Goal: Find specific page/section: Find specific page/section

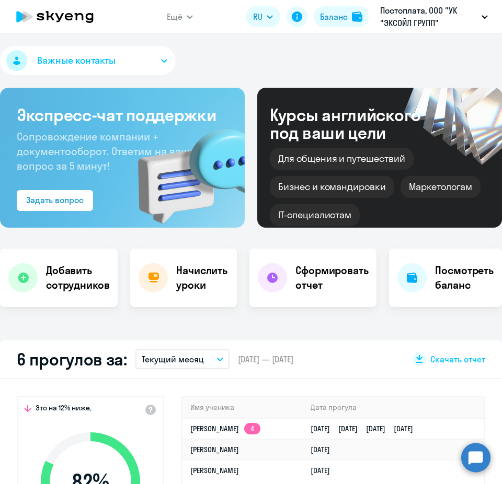
select select "30"
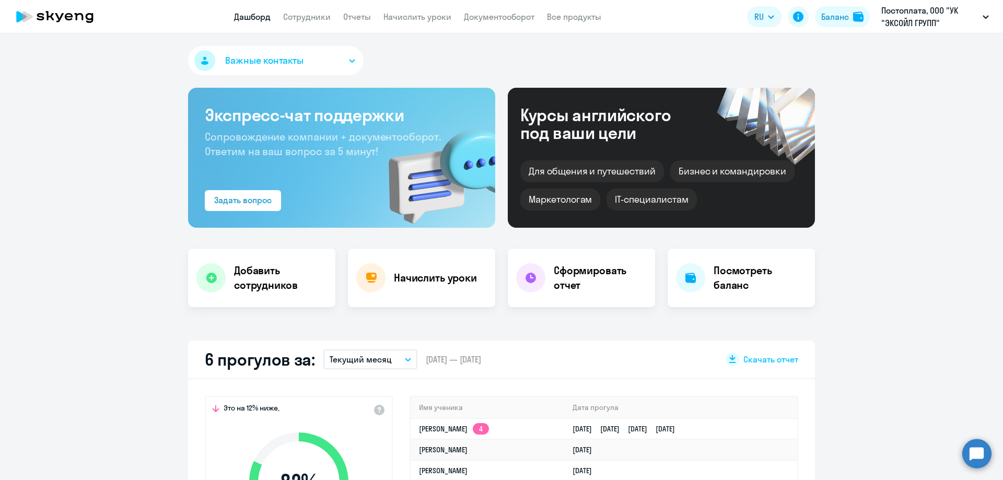
select select "30"
click at [297, 16] on link "Сотрудники" at bounding box center [307, 16] width 48 height 10
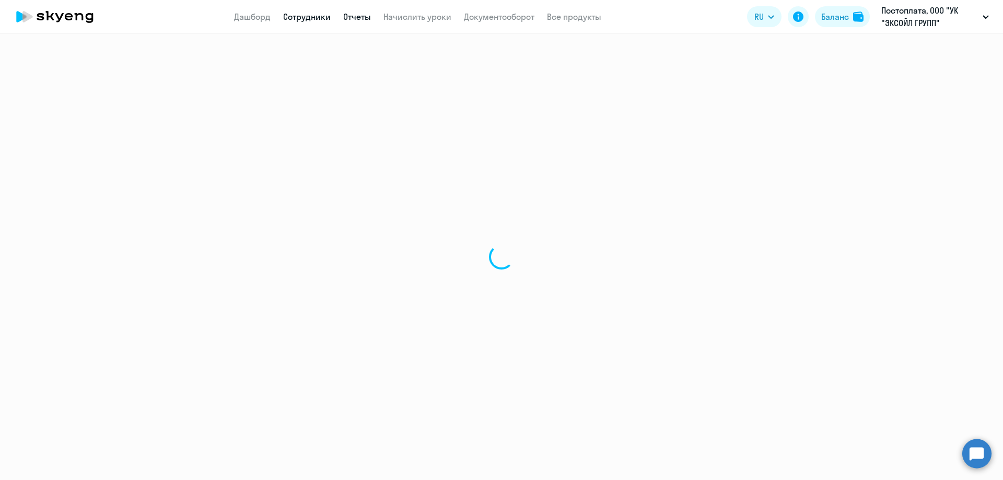
select select "30"
